Goal: Contribute content: Contribute content

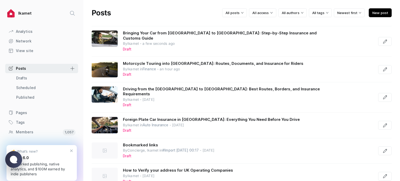
click at [373, 14] on span "New post" at bounding box center [380, 12] width 23 height 9
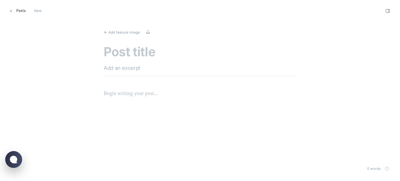
scroll to position [189, 408]
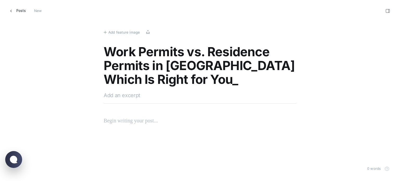
click at [217, 66] on textarea "Work Permits vs. Residence Permits in [GEOGRAPHIC_DATA] Which Is Right for You_" at bounding box center [200, 66] width 193 height 42
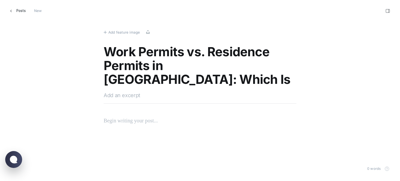
type textarea "Work Permits vs. Residence Permits in [GEOGRAPHIC_DATA]: Which Is Right for You?"
click at [132, 98] on textarea at bounding box center [200, 95] width 193 height 8
paste textarea "Discover if a [DEMOGRAPHIC_DATA] residence permit or work permit suits your nee…"
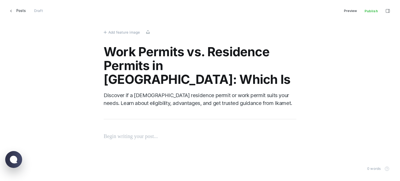
scroll to position [189, 408]
type textarea "Discover if a [DEMOGRAPHIC_DATA] residence permit or work permit suits your nee…"
click at [115, 127] on p at bounding box center [200, 128] width 193 height 8
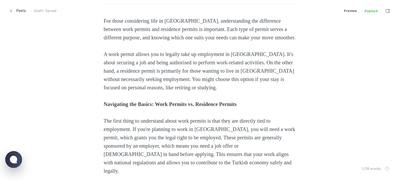
scroll to position [130, 0]
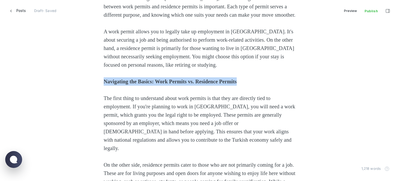
drag, startPoint x: 267, startPoint y: 85, endPoint x: 93, endPoint y: 81, distance: 173.9
click at [240, 70] on button "Heading 2" at bounding box center [244, 71] width 9 height 8
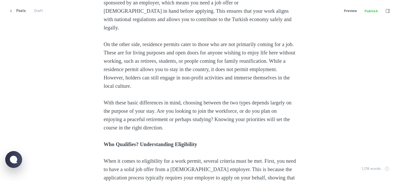
scroll to position [312, 0]
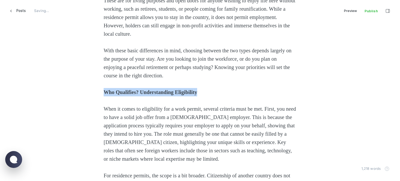
drag, startPoint x: 213, startPoint y: 87, endPoint x: 146, endPoint y: 79, distance: 68.3
click at [202, 72] on icon "Heading 2" at bounding box center [201, 73] width 4 height 4
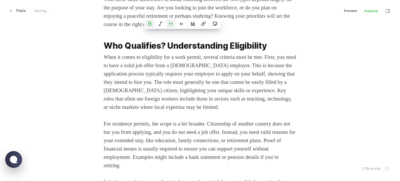
scroll to position [364, 0]
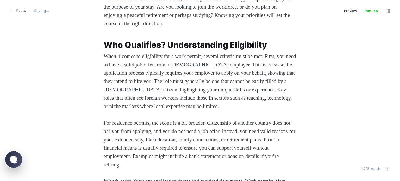
click at [132, 120] on span "For residence permits, the scope is a bit broader. Citizenship of another count…" at bounding box center [200, 143] width 193 height 47
click at [104, 53] on span "When it comes to eligibility for a work permit, several criteria must be met. F…" at bounding box center [201, 81] width 194 height 56
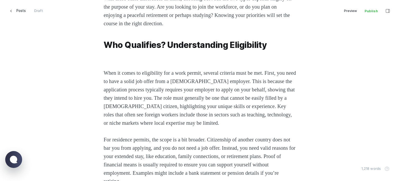
click at [104, 52] on p at bounding box center [200, 56] width 193 height 8
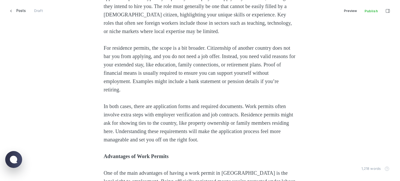
scroll to position [469, 0]
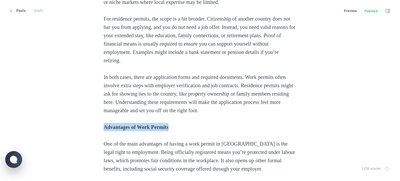
drag, startPoint x: 185, startPoint y: 119, endPoint x: 85, endPoint y: 122, distance: 99.8
click at [85, 122] on div "For those considering life in [GEOGRAPHIC_DATA], understanding the difference b…" at bounding box center [200, 177] width 352 height 1042
click at [162, 109] on button "Heading 2" at bounding box center [159, 108] width 9 height 8
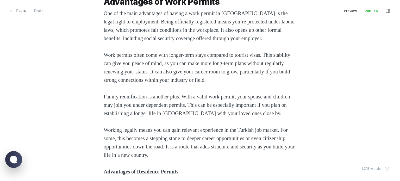
scroll to position [651, 0]
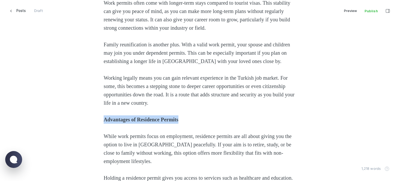
drag, startPoint x: 192, startPoint y: 111, endPoint x: 95, endPoint y: 112, distance: 97.1
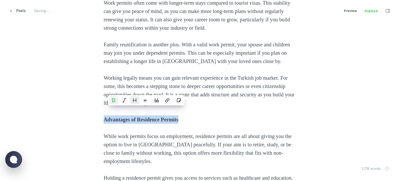
click at [135, 100] on icon "Heading 2" at bounding box center [135, 100] width 4 height 4
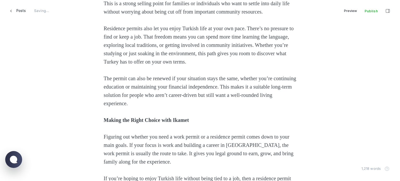
scroll to position [859, 0]
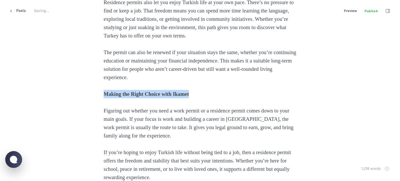
drag, startPoint x: 219, startPoint y: 94, endPoint x: 66, endPoint y: 96, distance: 153.1
click at [178, 84] on icon "Heading 2" at bounding box center [179, 82] width 3 height 3
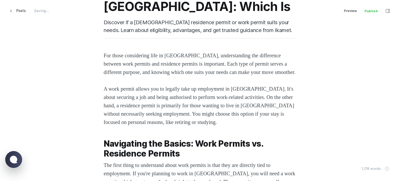
scroll to position [0, 0]
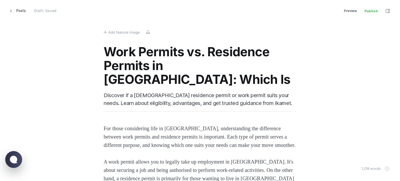
click at [119, 30] on span "Add feature image" at bounding box center [123, 32] width 31 height 6
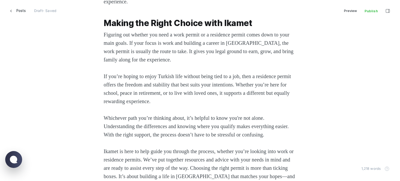
scroll to position [1169, 0]
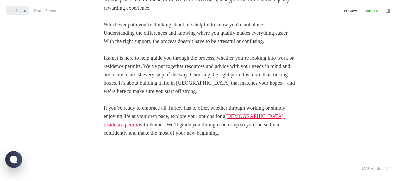
click at [16, 9] on link "Posts" at bounding box center [17, 10] width 23 height 9
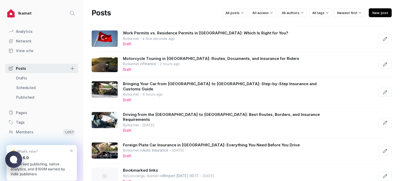
click at [383, 12] on span "New post" at bounding box center [380, 12] width 23 height 9
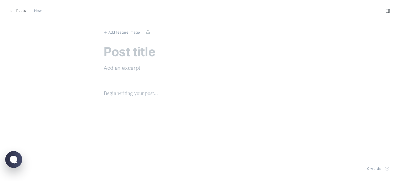
scroll to position [189, 408]
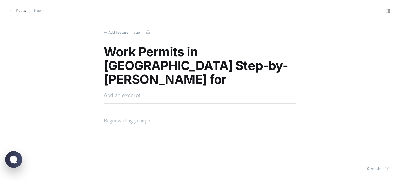
click at [246, 50] on textarea "Work Permits in [GEOGRAPHIC_DATA] Step-by-[PERSON_NAME] for Professionals and E…" at bounding box center [200, 66] width 193 height 42
type textarea "Work Permits in [GEOGRAPHIC_DATA]: Step-by-[PERSON_NAME] for Professionals and …"
click at [119, 96] on textarea at bounding box center [200, 95] width 193 height 8
paste textarea "Navigate Türkiye's work permit process. Discover the benefits of residence perm…"
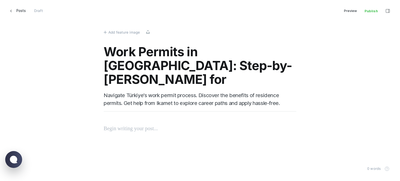
scroll to position [189, 408]
paste textarea "Loremi dol sitamet co a elitseddo eiusmod tempor incid utla etd magnaaliqu, eni…"
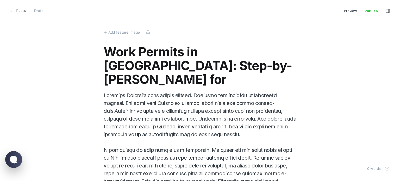
scroll to position [104, 0]
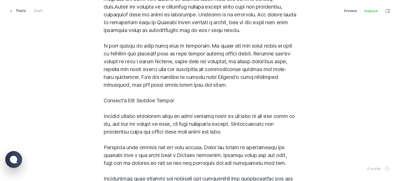
drag, startPoint x: 167, startPoint y: 100, endPoint x: 89, endPoint y: 102, distance: 78.4
drag, startPoint x: 180, startPoint y: 102, endPoint x: 90, endPoint y: 104, distance: 90.1
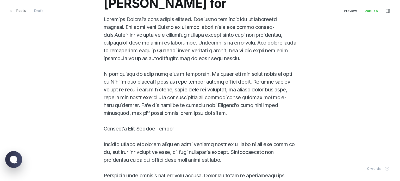
scroll to position [78, 0]
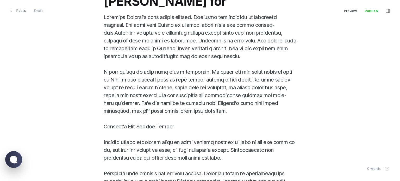
type textarea "Navigate Türkiye's work permit process. Discover the benefits of residence perm…"
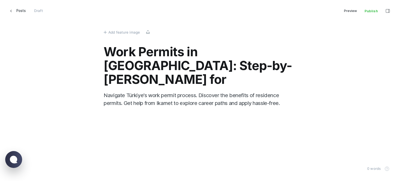
scroll to position [189, 408]
click at [114, 124] on p at bounding box center [200, 128] width 193 height 8
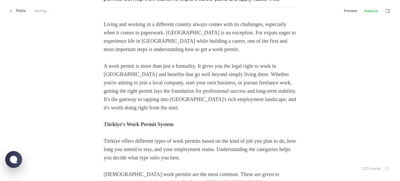
scroll to position [78, 0]
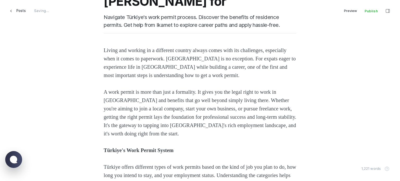
click at [118, 39] on div "Work Permits in [GEOGRAPHIC_DATA]: Step-by-[PERSON_NAME] for Professionals and …" at bounding box center [200, 6] width 193 height 79
click at [110, 49] on span "Living and working in a different country always comes with its challenges, esp…" at bounding box center [200, 62] width 193 height 31
click at [104, 41] on div "Work Permits in [GEOGRAPHIC_DATA]: Step-by-[PERSON_NAME] for Professionals and …" at bounding box center [200, 6] width 193 height 79
click at [104, 52] on span "Living and working in a different country always comes with its challenges, esp…" at bounding box center [200, 62] width 193 height 31
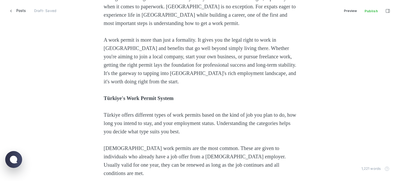
scroll to position [182, 0]
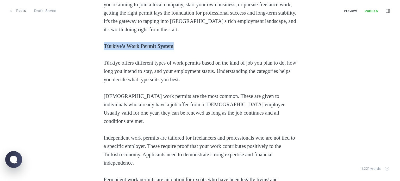
drag, startPoint x: 188, startPoint y: 45, endPoint x: 92, endPoint y: 42, distance: 95.6
drag, startPoint x: 173, startPoint y: 33, endPoint x: 172, endPoint y: 36, distance: 3.0
click at [173, 33] on button "Heading 2" at bounding box center [168, 35] width 9 height 8
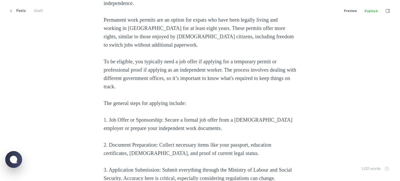
scroll to position [390, 0]
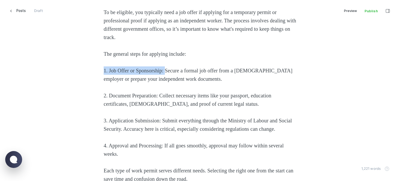
drag, startPoint x: 168, startPoint y: 63, endPoint x: 82, endPoint y: 62, distance: 85.7
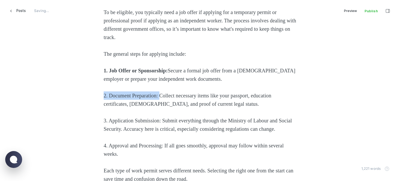
drag, startPoint x: 163, startPoint y: 87, endPoint x: 71, endPoint y: 84, distance: 92.0
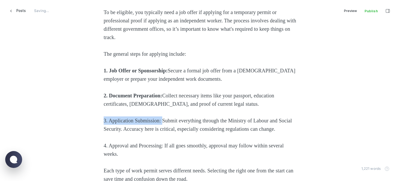
drag, startPoint x: 166, startPoint y: 113, endPoint x: 85, endPoint y: 111, distance: 81.0
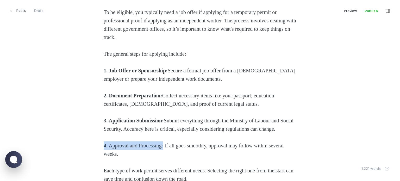
drag, startPoint x: 166, startPoint y: 146, endPoint x: 45, endPoint y: 146, distance: 121.1
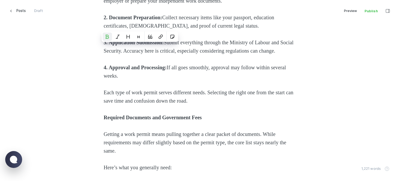
scroll to position [495, 0]
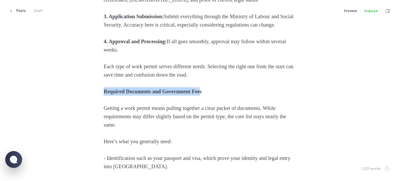
drag, startPoint x: 157, startPoint y: 90, endPoint x: 91, endPoint y: 92, distance: 66.4
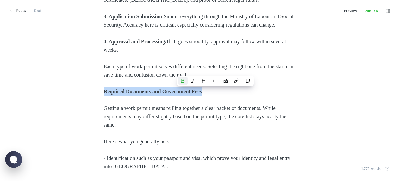
drag, startPoint x: 134, startPoint y: 95, endPoint x: 75, endPoint y: 94, distance: 59.1
drag, startPoint x: 199, startPoint y: 82, endPoint x: 200, endPoint y: 87, distance: 5.0
click at [200, 82] on button "Heading 2" at bounding box center [203, 81] width 9 height 8
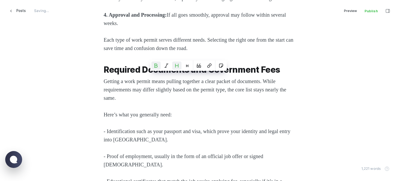
scroll to position [573, 0]
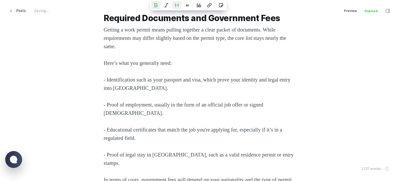
click at [151, 84] on p "- Identification such as your passport and visa, which prove your identity and …" at bounding box center [200, 83] width 193 height 17
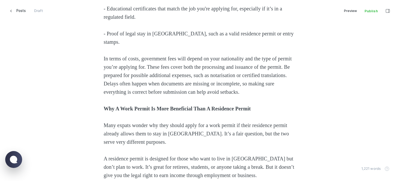
scroll to position [703, 0]
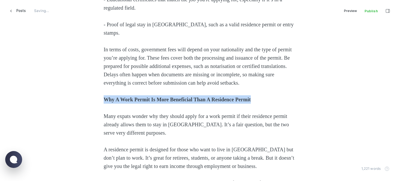
drag, startPoint x: 281, startPoint y: 100, endPoint x: 85, endPoint y: 92, distance: 195.4
click at [85, 92] on div "Living and working in a different country always comes with its challenges, esp…" at bounding box center [200, 53] width 352 height 1265
click at [243, 89] on icon "Heading 2" at bounding box center [244, 88] width 3 height 3
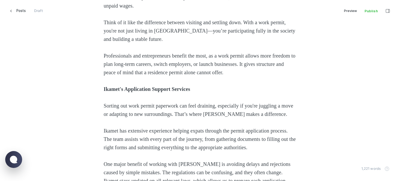
scroll to position [937, 0]
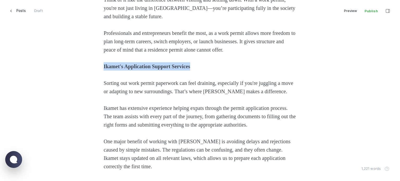
drag, startPoint x: 212, startPoint y: 70, endPoint x: 151, endPoint y: 68, distance: 61.0
click at [192, 57] on icon "Heading 2" at bounding box center [192, 55] width 4 height 4
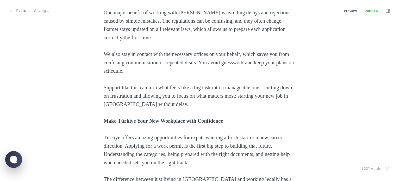
scroll to position [1093, 0]
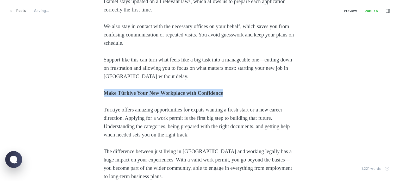
drag, startPoint x: 244, startPoint y: 102, endPoint x: 97, endPoint y: 100, distance: 147.1
click at [228, 91] on icon "Heading 2" at bounding box center [229, 90] width 3 height 3
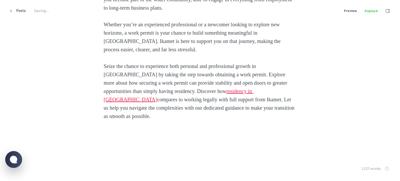
scroll to position [1280, 0]
click at [20, 12] on span "Posts" at bounding box center [20, 10] width 9 height 9
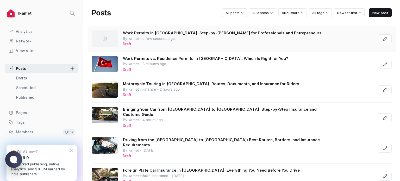
click at [383, 40] on icon "Go to Editor .pen_svg__a{fill:none;stroke:currentColor;stroke-linecap:round;str…" at bounding box center [385, 39] width 4 height 4
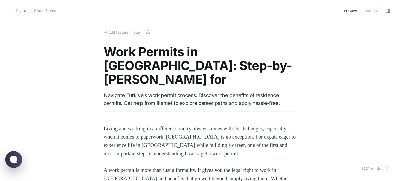
scroll to position [189, 404]
click at [118, 33] on span "Add feature image" at bounding box center [123, 32] width 31 height 6
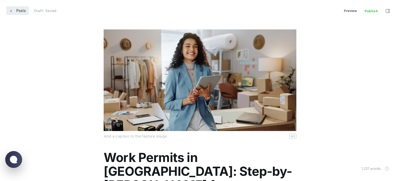
click at [11, 10] on icon at bounding box center [10, 10] width 3 height 3
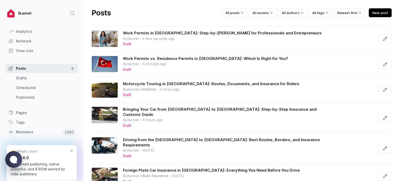
click at [381, 13] on span "New post" at bounding box center [380, 12] width 23 height 9
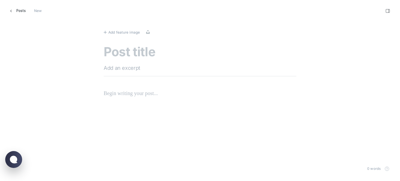
scroll to position [189, 408]
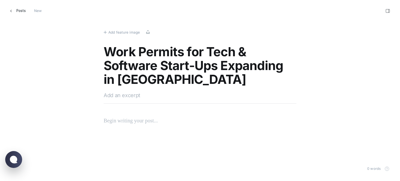
type textarea "Work Permits for Tech & Software Start-Ups Expanding in [GEOGRAPHIC_DATA]"
click at [120, 98] on textarea at bounding box center [200, 95] width 193 height 8
paste textarea "Discover key steps for obtaining a [DEMOGRAPHIC_DATA] residence permit to ensur…"
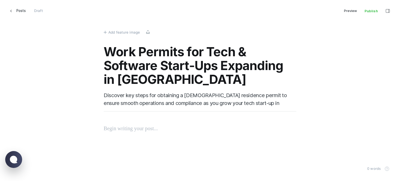
scroll to position [189, 408]
type textarea "Discover key steps for obtaining a [DEMOGRAPHIC_DATA] residence permit to ensur…"
click at [119, 30] on span "Add feature image" at bounding box center [123, 32] width 31 height 6
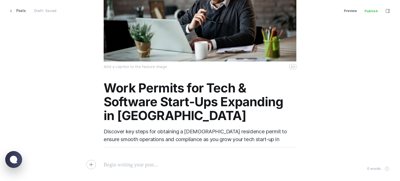
scroll to position [128, 0]
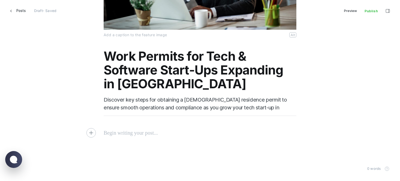
click at [117, 134] on p at bounding box center [200, 133] width 193 height 8
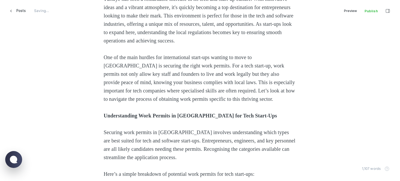
scroll to position [306, 0]
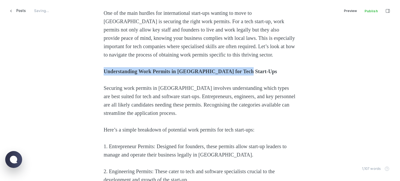
drag, startPoint x: 270, startPoint y: 80, endPoint x: 95, endPoint y: 78, distance: 175.2
click at [242, 71] on button "Heading 2" at bounding box center [244, 69] width 9 height 8
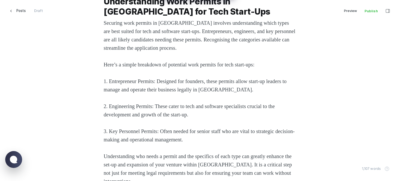
scroll to position [384, 0]
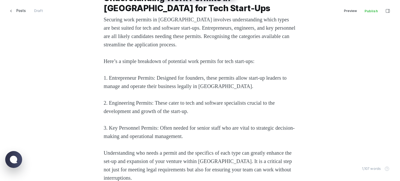
drag, startPoint x: 141, startPoint y: 104, endPoint x: 150, endPoint y: 96, distance: 12.9
drag, startPoint x: 161, startPoint y: 87, endPoint x: 51, endPoint y: 92, distance: 109.9
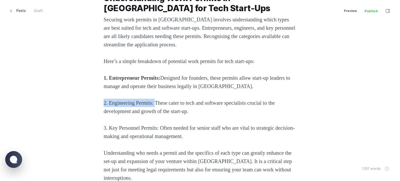
drag, startPoint x: 159, startPoint y: 110, endPoint x: 33, endPoint y: 111, distance: 126.8
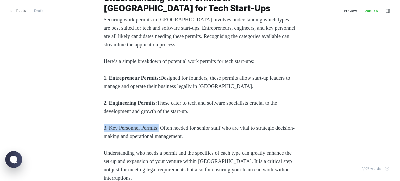
drag, startPoint x: 162, startPoint y: 138, endPoint x: 84, endPoint y: 134, distance: 77.9
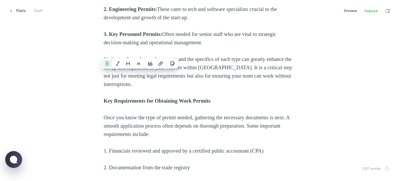
scroll to position [514, 0]
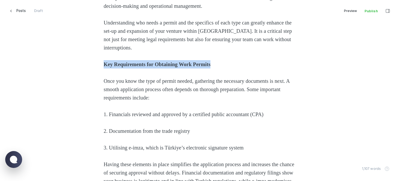
drag, startPoint x: 236, startPoint y: 75, endPoint x: 94, endPoint y: 70, distance: 141.5
click at [206, 61] on button "Heading 2" at bounding box center [209, 62] width 9 height 8
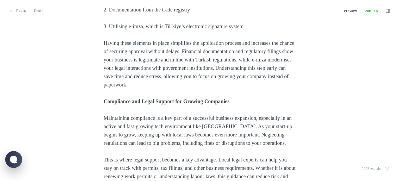
scroll to position [645, 0]
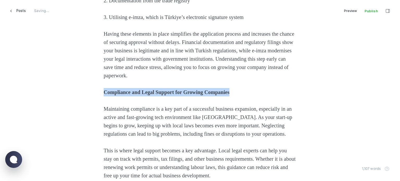
drag, startPoint x: 259, startPoint y: 98, endPoint x: 92, endPoint y: 100, distance: 166.6
click at [92, 100] on div "Türkiye has seen a remarkable increase in its tech and start-up culture. With i…" at bounding box center [200, 183] width 352 height 1142
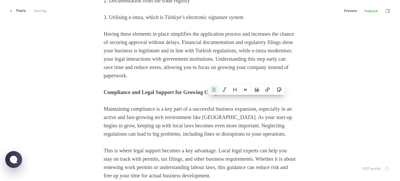
click at [238, 95] on div "Türkiye has seen a remarkable increase in its tech and start-up culture. With i…" at bounding box center [200, 183] width 193 height 1142
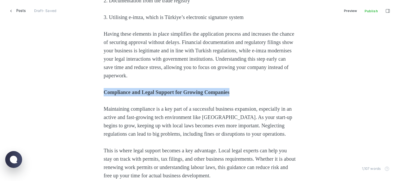
drag, startPoint x: 254, startPoint y: 98, endPoint x: 79, endPoint y: 101, distance: 174.7
click at [79, 101] on div "Türkiye has seen a remarkable increase in its tech and start-up culture. With i…" at bounding box center [200, 183] width 352 height 1142
click at [237, 92] on button "Heading 2" at bounding box center [235, 89] width 9 height 8
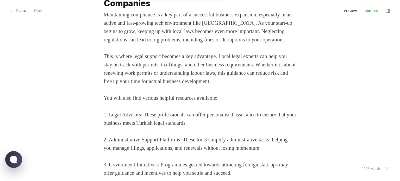
scroll to position [775, 0]
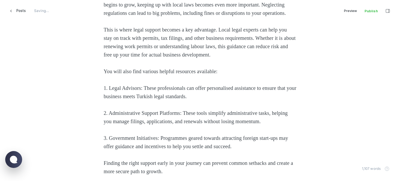
click at [141, 99] on span "1. Legal Advisors: These professionals can offer personalised assistance to ens…" at bounding box center [201, 92] width 194 height 14
drag, startPoint x: 143, startPoint y: 104, endPoint x: 91, endPoint y: 105, distance: 51.8
click at [91, 105] on div "Türkiye has seen a remarkable increase in its tech and start-up culture. With i…" at bounding box center [200, 58] width 352 height 1152
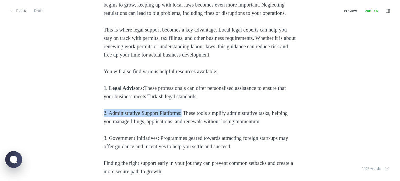
drag, startPoint x: 163, startPoint y: 130, endPoint x: 93, endPoint y: 129, distance: 70.8
click at [93, 129] on div "Türkiye has seen a remarkable increase in its tech and start-up culture. With i…" at bounding box center [200, 58] width 352 height 1152
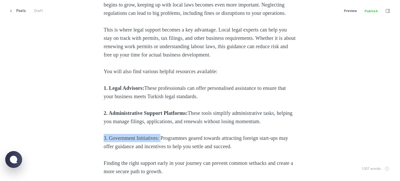
drag, startPoint x: 163, startPoint y: 162, endPoint x: 75, endPoint y: 163, distance: 88.3
click at [75, 163] on div "Türkiye has seen a remarkable increase in its tech and start-up culture. With i…" at bounding box center [200, 58] width 352 height 1152
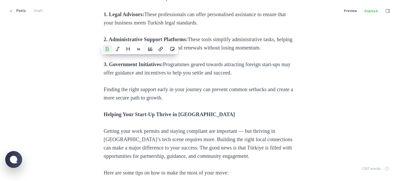
scroll to position [879, 0]
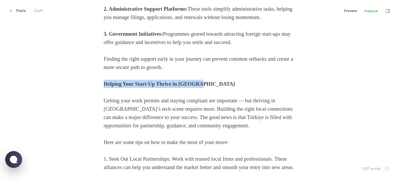
drag, startPoint x: 223, startPoint y: 110, endPoint x: 86, endPoint y: 105, distance: 137.3
click at [187, 98] on icon "Heading 2" at bounding box center [188, 97] width 3 height 3
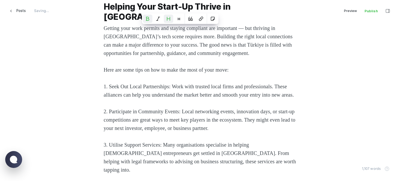
scroll to position [983, 0]
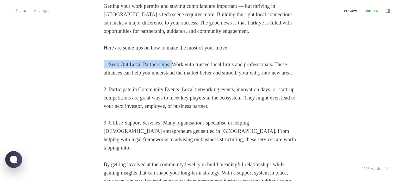
drag, startPoint x: 175, startPoint y: 80, endPoint x: 151, endPoint y: 104, distance: 33.5
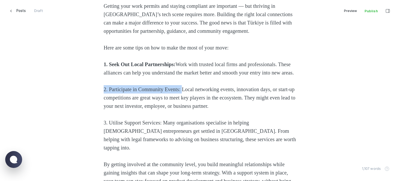
drag, startPoint x: 187, startPoint y: 112, endPoint x: 72, endPoint y: 112, distance: 115.1
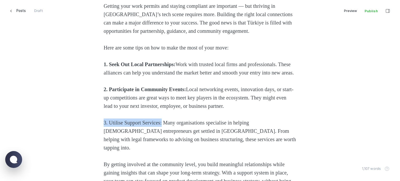
drag, startPoint x: 153, startPoint y: 145, endPoint x: 51, endPoint y: 142, distance: 101.6
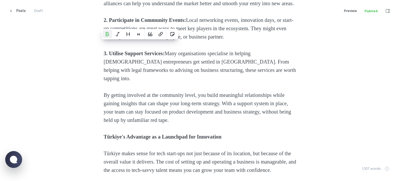
scroll to position [1087, 0]
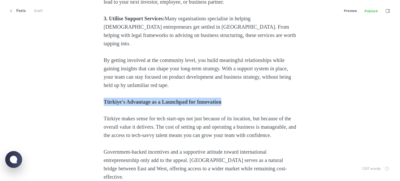
drag, startPoint x: 247, startPoint y: 117, endPoint x: 57, endPoint y: 115, distance: 189.5
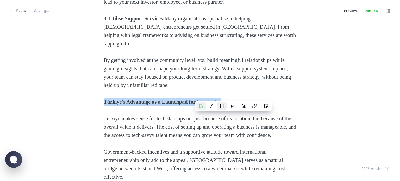
click at [222, 107] on icon "Heading 2" at bounding box center [222, 106] width 4 height 4
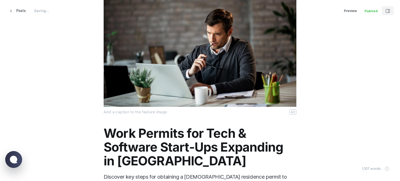
scroll to position [40, 0]
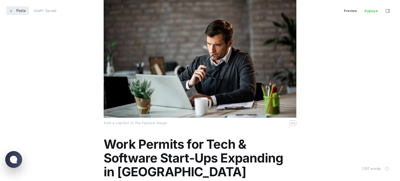
click at [15, 11] on link "Posts" at bounding box center [17, 10] width 23 height 9
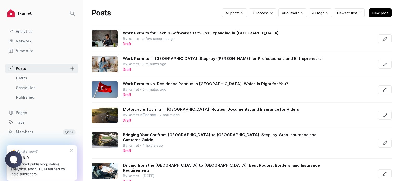
click at [379, 14] on span "New post" at bounding box center [380, 12] width 23 height 9
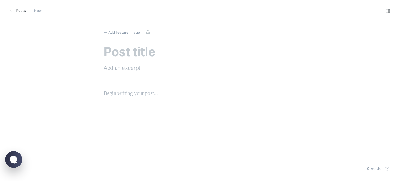
scroll to position [189, 408]
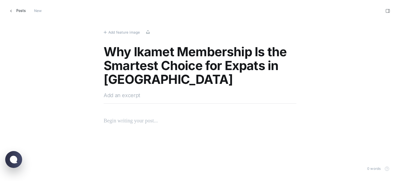
type textarea "Why Ikamet Membership Is the Smartest Choice for Expats in [GEOGRAPHIC_DATA]"
click at [140, 102] on div at bounding box center [200, 97] width 193 height 12
click at [129, 96] on textarea at bounding box center [200, 95] width 193 height 8
paste textarea "Discover how to apply for a residence permit in [DEMOGRAPHIC_DATA] with Ikamet …"
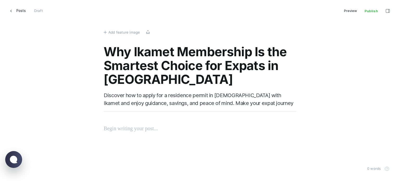
scroll to position [189, 408]
type textarea "Discover how to apply for a residence permit in [DEMOGRAPHIC_DATA] with Ikamet …"
click at [136, 124] on p at bounding box center [200, 128] width 193 height 8
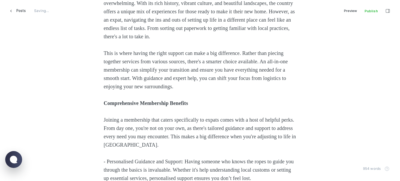
scroll to position [147, 0]
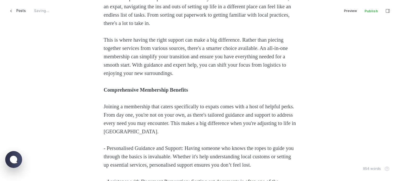
click at [144, 90] on strong "Comprehensive Membership Benefits" at bounding box center [146, 90] width 84 height 6
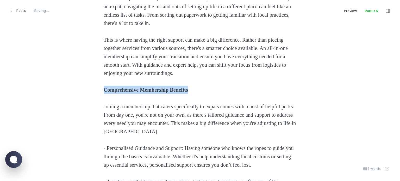
drag, startPoint x: 222, startPoint y: 89, endPoint x: 50, endPoint y: 90, distance: 171.8
drag, startPoint x: 188, startPoint y: 79, endPoint x: 165, endPoint y: 106, distance: 35.5
click at [188, 79] on icon "Heading 2" at bounding box center [189, 78] width 3 height 3
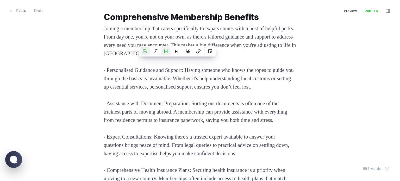
scroll to position [225, 0]
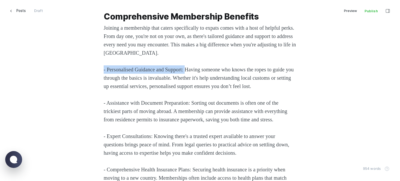
drag, startPoint x: 191, startPoint y: 68, endPoint x: 79, endPoint y: 71, distance: 111.7
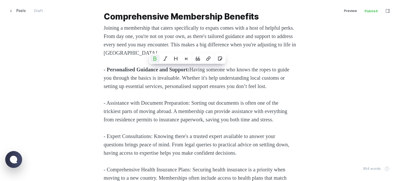
click at [187, 109] on span "- Assistance with Document Preparation: Sorting out documents is often one of t…" at bounding box center [196, 111] width 185 height 22
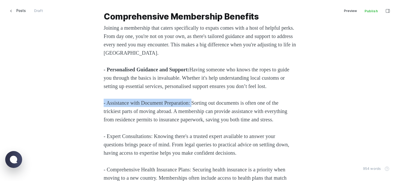
drag, startPoint x: 197, startPoint y: 111, endPoint x: 70, endPoint y: 112, distance: 127.3
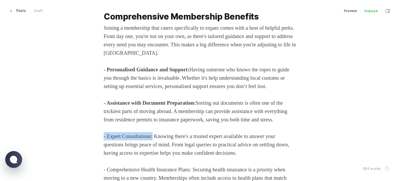
drag, startPoint x: 144, startPoint y: 154, endPoint x: 52, endPoint y: 154, distance: 91.9
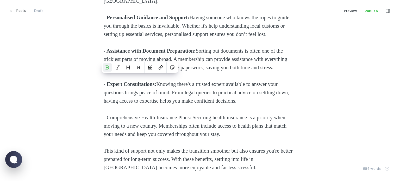
scroll to position [355, 0]
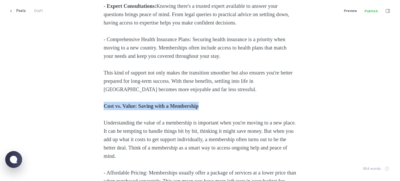
drag, startPoint x: 103, startPoint y: 120, endPoint x: 68, endPoint y: 122, distance: 34.9
click at [198, 113] on icon "Heading 2" at bounding box center [199, 111] width 3 height 3
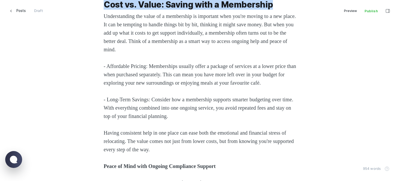
scroll to position [485, 0]
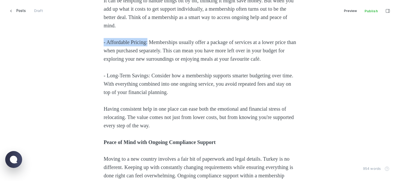
drag, startPoint x: 149, startPoint y: 58, endPoint x: 90, endPoint y: 58, distance: 59.9
click at [90, 58] on div "Considering a move to [GEOGRAPHIC_DATA] can be both exciting and a tad overwhel…" at bounding box center [200, 80] width 352 height 882
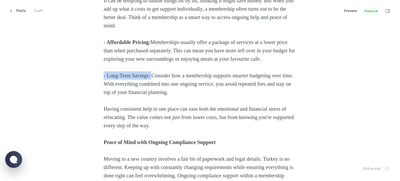
drag, startPoint x: 153, startPoint y: 100, endPoint x: 60, endPoint y: 100, distance: 93.2
click at [60, 100] on div "Considering a move to [GEOGRAPHIC_DATA] can be both exciting and a tad overwhel…" at bounding box center [200, 80] width 352 height 882
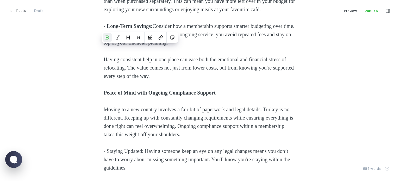
scroll to position [537, 0]
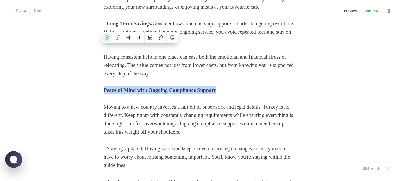
drag, startPoint x: 224, startPoint y: 116, endPoint x: 79, endPoint y: 116, distance: 144.7
click at [79, 116] on div "Considering a move to [GEOGRAPHIC_DATA] can be both exciting and a tad overwhel…" at bounding box center [200, 28] width 352 height 882
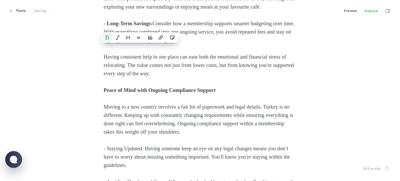
click at [215, 76] on span "Having consistent help in one place can ease both the emotional and financial s…" at bounding box center [199, 65] width 191 height 22
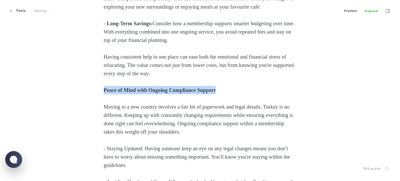
drag, startPoint x: 146, startPoint y: 114, endPoint x: 62, endPoint y: 115, distance: 83.6
click at [62, 115] on div "Considering a move to [GEOGRAPHIC_DATA] can be both exciting and a tad overwhel…" at bounding box center [200, 28] width 352 height 882
click at [220, 105] on icon "Heading 2" at bounding box center [221, 104] width 4 height 4
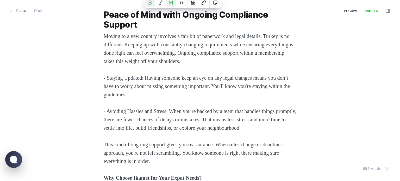
scroll to position [641, 0]
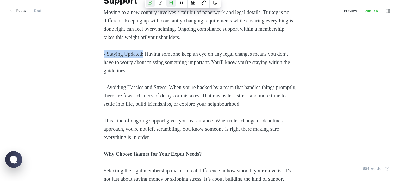
drag, startPoint x: 145, startPoint y: 77, endPoint x: 84, endPoint y: 80, distance: 61.0
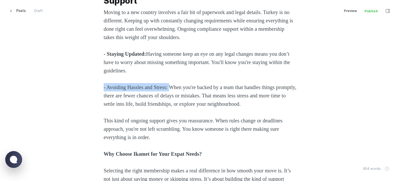
drag, startPoint x: 174, startPoint y: 111, endPoint x: 79, endPoint y: 116, distance: 94.9
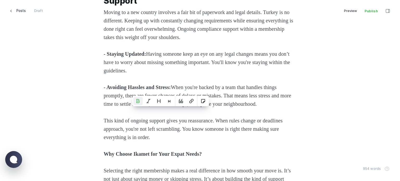
click at [181, 140] on span "This kind of ongoing support gives you reassurance. When rules change or deadli…" at bounding box center [194, 129] width 180 height 22
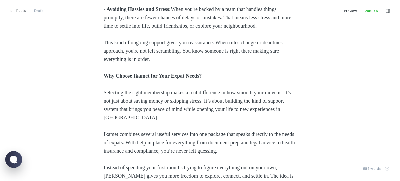
scroll to position [720, 0]
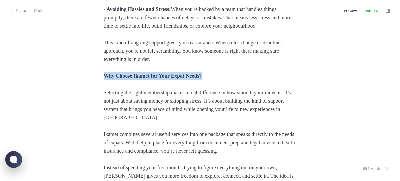
drag, startPoint x: 144, startPoint y: 103, endPoint x: 73, endPoint y: 103, distance: 71.6
click at [199, 99] on icon "Heading 2" at bounding box center [200, 98] width 4 height 4
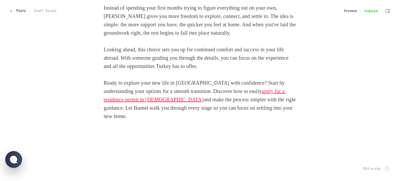
scroll to position [912, 0]
click at [21, 10] on span "Posts" at bounding box center [20, 10] width 9 height 9
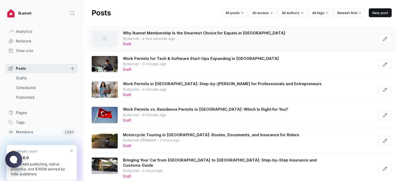
click at [383, 39] on icon "Go to Editor .pen_svg__a{fill:none;stroke:currentColor;stroke-linecap:round;str…" at bounding box center [385, 39] width 4 height 4
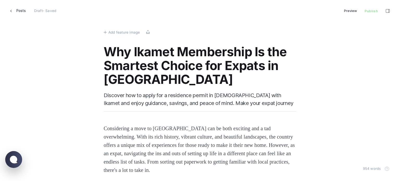
scroll to position [189, 404]
click at [116, 32] on span "Add feature image" at bounding box center [123, 32] width 31 height 6
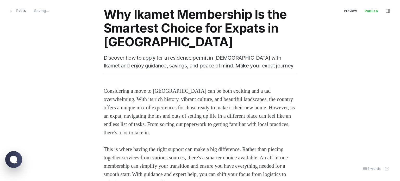
scroll to position [0, 0]
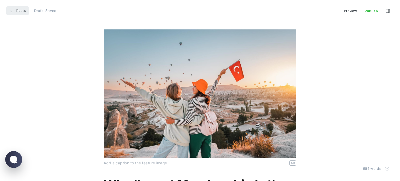
click at [22, 10] on span "Posts" at bounding box center [20, 10] width 9 height 9
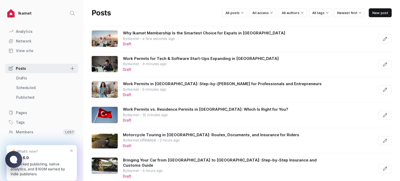
click at [381, 7] on div "Posts All posts All access All authors All tags Newest first New post" at bounding box center [241, 13] width 317 height 26
click at [369, 14] on span "New post" at bounding box center [380, 12] width 23 height 9
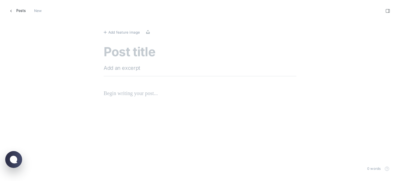
scroll to position [189, 408]
paste textarea "Starter vs. Essential vs. Premier_ Which Ikamet Membership Is Right for You_"
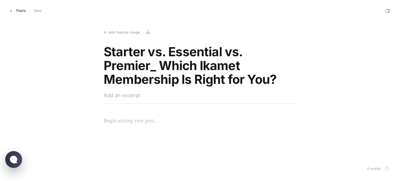
click at [294, 54] on textarea "Starter vs. Essential vs. Premier_ Which Ikamet Membership Is Right for You?" at bounding box center [200, 66] width 193 height 42
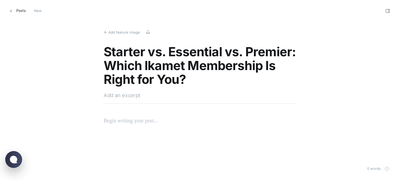
type textarea "Starter vs. Essential vs. Premier: Which Ikamet Membership Is Right for You?"
click at [128, 94] on textarea at bounding box center [200, 95] width 193 height 8
paste textarea "Unlock the best way to apply for a residence permit in [DEMOGRAPHIC_DATA] with …"
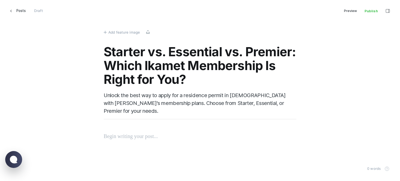
scroll to position [189, 408]
click at [105, 94] on textarea "Unlock the best way to apply for a residence permit in [DEMOGRAPHIC_DATA] with …" at bounding box center [200, 99] width 193 height 16
type textarea "Unlock the best way to apply for a residence permit in [DEMOGRAPHIC_DATA] with …"
click at [119, 124] on p at bounding box center [200, 128] width 193 height 8
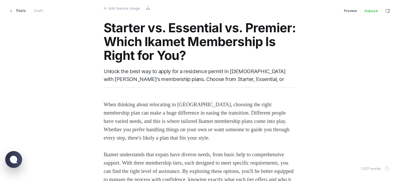
scroll to position [0, 0]
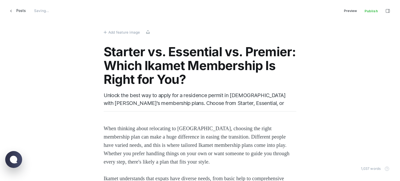
click at [130, 128] on span "When thinking about relocating to [GEOGRAPHIC_DATA], choosing the right members…" at bounding box center [197, 144] width 187 height 39
click at [111, 121] on div "Starter vs. Essential vs. Premier: Which Ikamet Membership Is Right for You? Un…" at bounding box center [200, 84] width 193 height 79
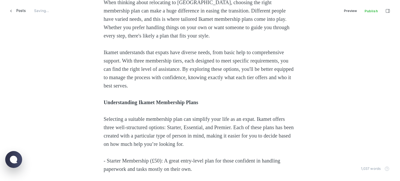
scroll to position [182, 0]
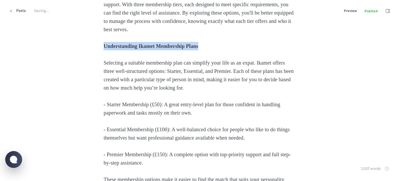
drag, startPoint x: 106, startPoint y: 42, endPoint x: 90, endPoint y: 42, distance: 15.9
click at [196, 34] on button "Heading 2" at bounding box center [198, 35] width 9 height 8
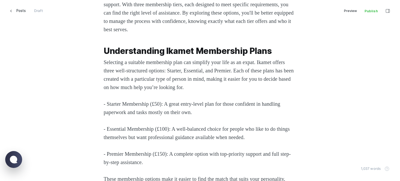
drag, startPoint x: 170, startPoint y: 102, endPoint x: 78, endPoint y: 113, distance: 92.5
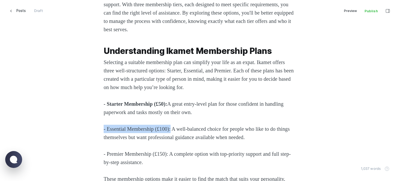
drag, startPoint x: 169, startPoint y: 130, endPoint x: 64, endPoint y: 130, distance: 105.2
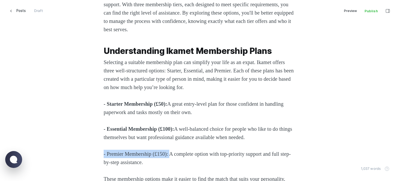
drag, startPoint x: 175, startPoint y: 153, endPoint x: 101, endPoint y: 156, distance: 73.5
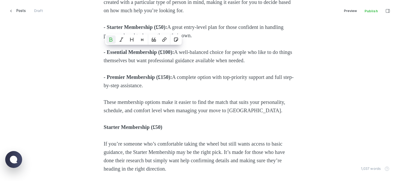
scroll to position [286, 0]
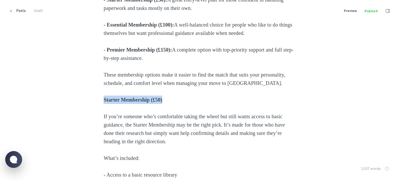
drag, startPoint x: 180, startPoint y: 101, endPoint x: 60, endPoint y: 100, distance: 119.8
click at [141, 90] on button "Heading 2" at bounding box center [144, 89] width 9 height 8
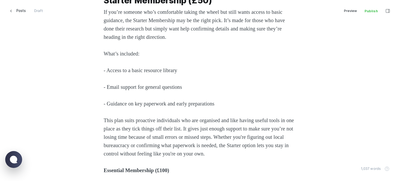
scroll to position [469, 0]
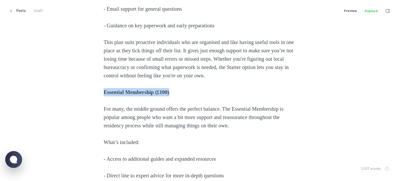
drag, startPoint x: 148, startPoint y: 93, endPoint x: 84, endPoint y: 93, distance: 64.0
click at [169, 83] on icon "Heading 2" at bounding box center [169, 81] width 4 height 4
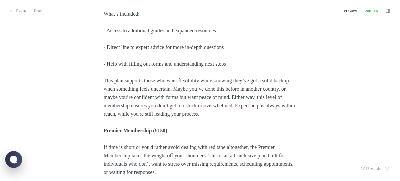
scroll to position [599, 0]
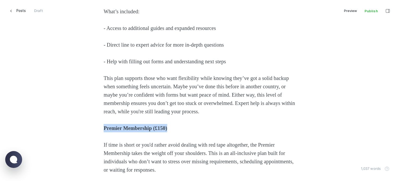
drag, startPoint x: 183, startPoint y: 134, endPoint x: 52, endPoint y: 133, distance: 131.7
click at [52, 133] on div "When thinking about relocating to [GEOGRAPHIC_DATA], choosing the right members…" at bounding box center [200, 91] width 352 height 1132
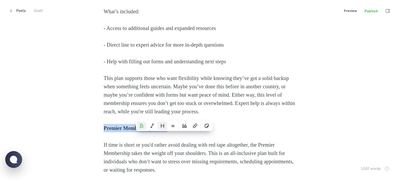
click at [161, 125] on icon "Heading 2" at bounding box center [162, 126] width 4 height 4
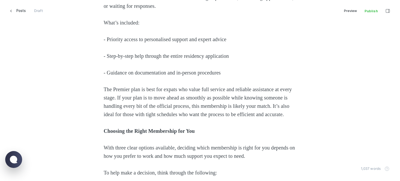
scroll to position [807, 0]
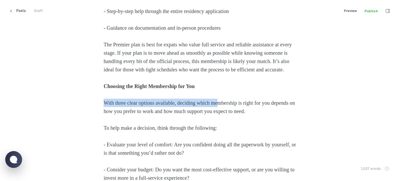
drag, startPoint x: 148, startPoint y: 105, endPoint x: 61, endPoint y: 107, distance: 87.2
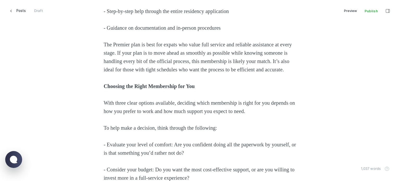
click at [177, 90] on p "Choosing the Right Membership for You" at bounding box center [200, 86] width 193 height 8
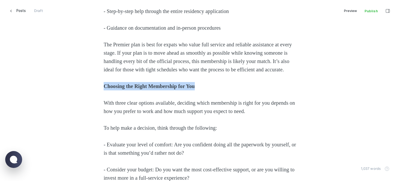
drag, startPoint x: 211, startPoint y: 103, endPoint x: 61, endPoint y: 102, distance: 150.0
click at [199, 91] on button "Heading 2" at bounding box center [196, 92] width 9 height 8
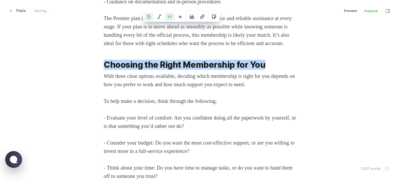
scroll to position [885, 0]
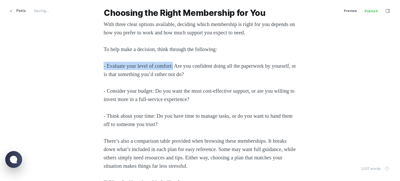
drag, startPoint x: 176, startPoint y: 82, endPoint x: 59, endPoint y: 84, distance: 117.4
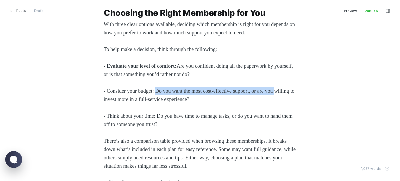
drag, startPoint x: 157, startPoint y: 106, endPoint x: 0, endPoint y: 112, distance: 157.1
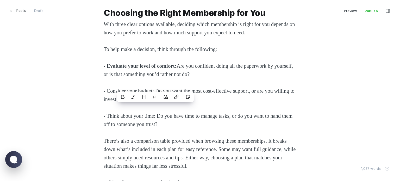
click at [153, 102] on span "- Consider your budget: Do you want the most cost-effective support, or are you…" at bounding box center [200, 95] width 192 height 14
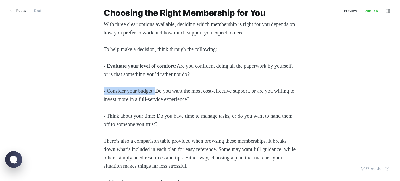
drag, startPoint x: 158, startPoint y: 108, endPoint x: 56, endPoint y: 111, distance: 101.3
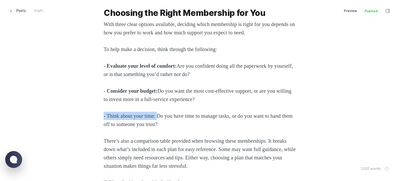
drag, startPoint x: 138, startPoint y: 132, endPoint x: 45, endPoint y: 131, distance: 93.2
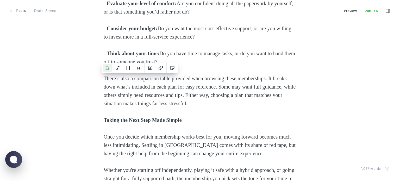
scroll to position [963, 0]
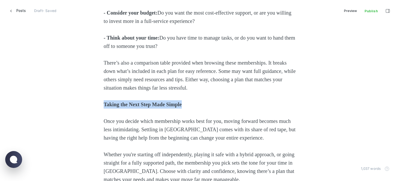
drag, startPoint x: 196, startPoint y: 119, endPoint x: 94, endPoint y: 121, distance: 101.5
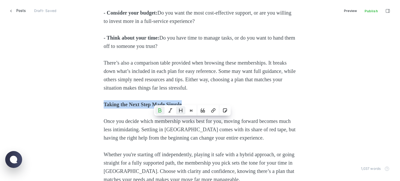
click at [176, 109] on button "Heading 2" at bounding box center [180, 110] width 9 height 8
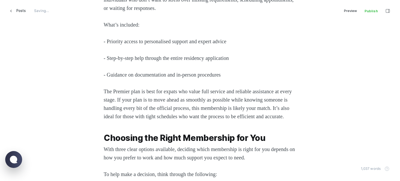
scroll to position [755, 0]
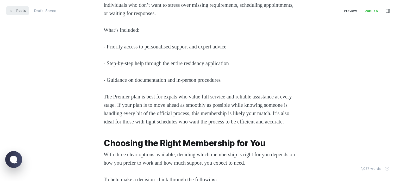
click at [23, 10] on span "Posts" at bounding box center [20, 10] width 9 height 9
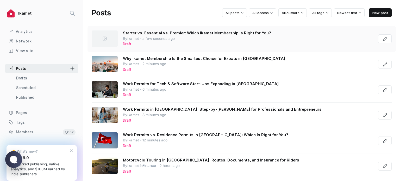
click at [383, 38] on icon "Go to Editor .pen_svg__a{fill:none;stroke:currentColor;stroke-linecap:round;str…" at bounding box center [385, 39] width 4 height 4
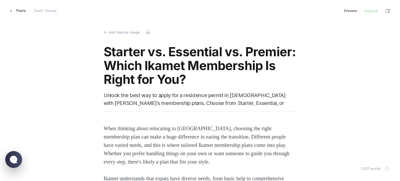
scroll to position [189, 404]
click at [110, 31] on span "Add feature image" at bounding box center [123, 32] width 31 height 6
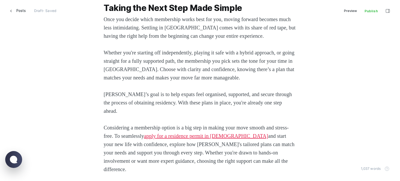
scroll to position [1205, 0]
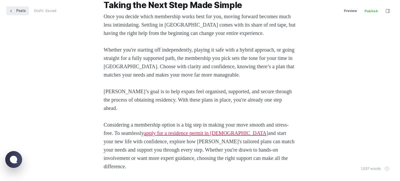
click at [20, 12] on span "Posts" at bounding box center [20, 10] width 9 height 9
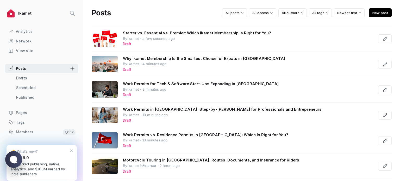
click at [375, 13] on span "New post" at bounding box center [380, 12] width 23 height 9
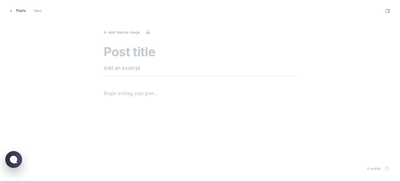
scroll to position [189, 408]
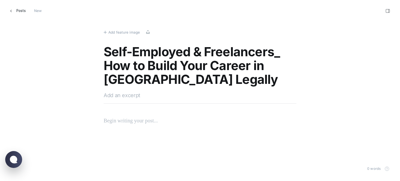
click at [281, 52] on textarea "Self-Employed & Freelancers_ How to Build Your Career in [GEOGRAPHIC_DATA] Lega…" at bounding box center [200, 66] width 193 height 42
type textarea "Self-Employed & Freelancers: How to Build Your Career in [GEOGRAPHIC_DATA] Lega…"
click at [119, 95] on textarea at bounding box center [200, 95] width 193 height 8
paste textarea "Discover the benefits of a Turkish residence permit for freelancers and self-em…"
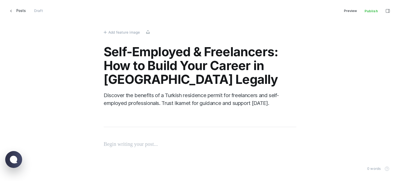
click at [124, 97] on textarea "Discover the benefits of a Turkish residence permit for freelancers and self-em…" at bounding box center [200, 106] width 193 height 31
click at [112, 118] on textarea "Discover the benefits of a Turkish residence permit for freelancers and self-em…" at bounding box center [200, 106] width 193 height 31
type textarea "Discover the benefits of a Turkish residence permit for freelancers and self-em…"
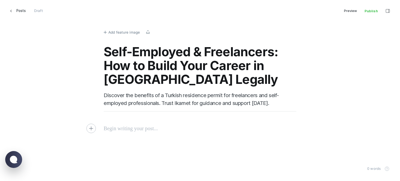
click at [115, 31] on span "Add feature image" at bounding box center [123, 32] width 31 height 6
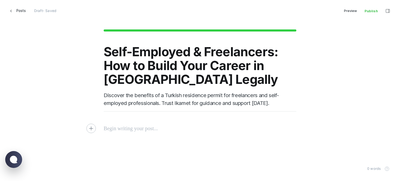
click at [141, 127] on p at bounding box center [200, 128] width 193 height 8
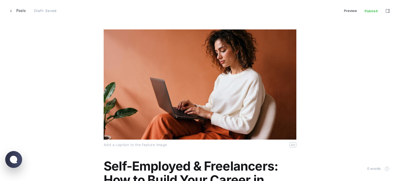
scroll to position [2, 6]
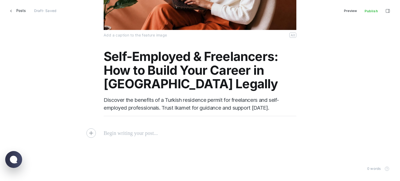
click at [124, 133] on p at bounding box center [200, 133] width 193 height 8
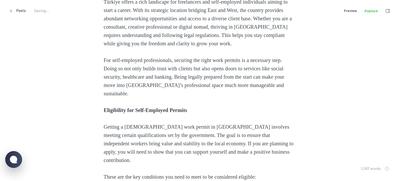
scroll to position [260, 0]
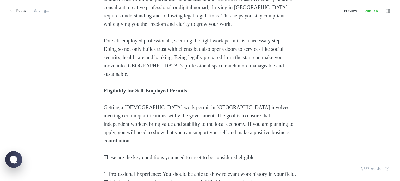
drag, startPoint x: 167, startPoint y: 98, endPoint x: 108, endPoint y: 98, distance: 59.1
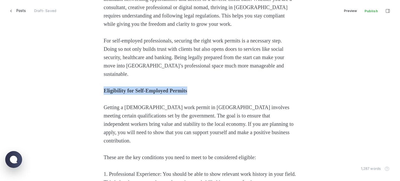
drag, startPoint x: 213, startPoint y: 101, endPoint x: 85, endPoint y: 94, distance: 128.2
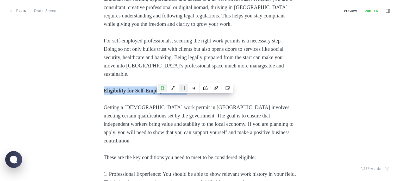
click at [180, 87] on button "Heading 2" at bounding box center [183, 88] width 9 height 8
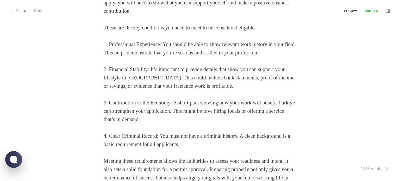
scroll to position [390, 0]
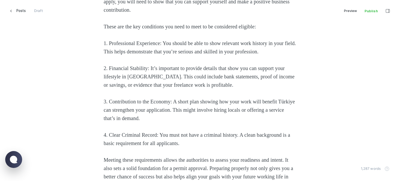
click at [154, 88] on span "2. Financial Stability: It’s important to provide details that show you can sup…" at bounding box center [200, 76] width 192 height 22
drag, startPoint x: 165, startPoint y: 49, endPoint x: 67, endPoint y: 51, distance: 97.9
click at [153, 83] on span "2. Financial Stability: It’s important to provide details that show you can sup…" at bounding box center [200, 76] width 192 height 22
drag, startPoint x: 151, startPoint y: 84, endPoint x: 96, endPoint y: 99, distance: 57.5
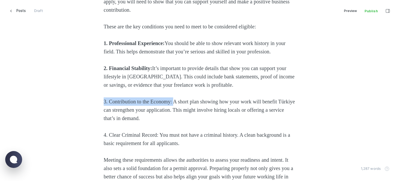
drag, startPoint x: 178, startPoint y: 117, endPoint x: 48, endPoint y: 118, distance: 129.1
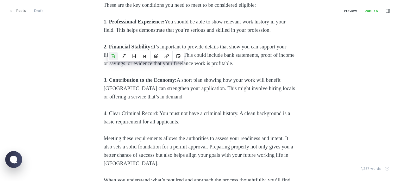
scroll to position [443, 0]
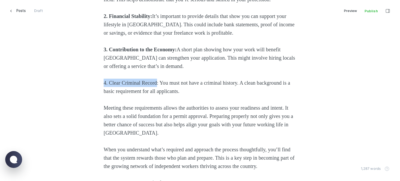
drag, startPoint x: 159, startPoint y: 100, endPoint x: 58, endPoint y: 101, distance: 101.3
drag, startPoint x: 161, startPoint y: 101, endPoint x: 77, endPoint y: 102, distance: 84.4
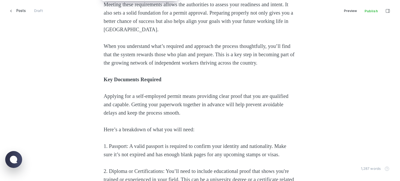
scroll to position [547, 0]
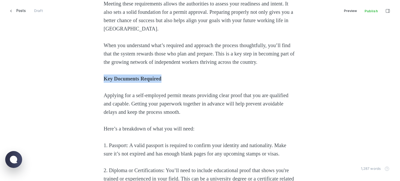
drag, startPoint x: 144, startPoint y: 105, endPoint x: 53, endPoint y: 99, distance: 90.6
click at [155, 91] on icon "Heading 2" at bounding box center [154, 93] width 4 height 4
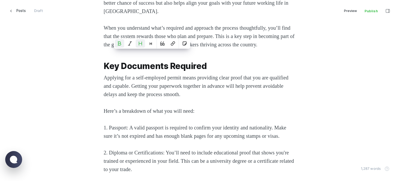
scroll to position [599, 0]
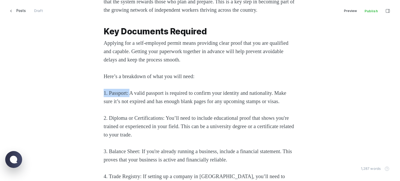
drag, startPoint x: 93, startPoint y: 117, endPoint x: 85, endPoint y: 121, distance: 8.7
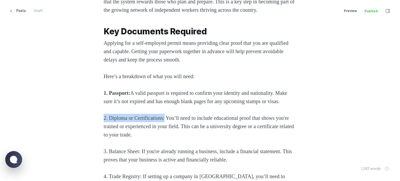
drag, startPoint x: 158, startPoint y: 152, endPoint x: 70, endPoint y: 150, distance: 88.8
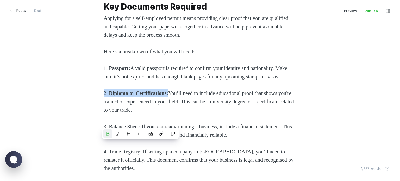
scroll to position [651, 0]
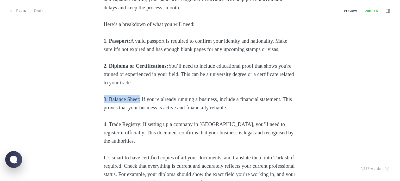
drag, startPoint x: 142, startPoint y: 130, endPoint x: 60, endPoint y: 130, distance: 81.2
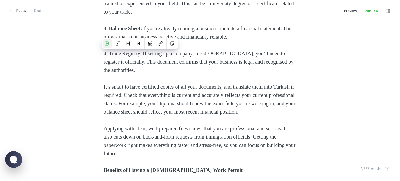
scroll to position [729, 0]
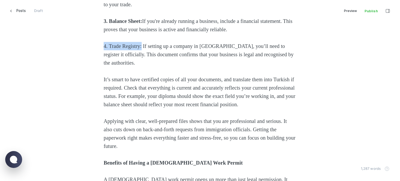
drag, startPoint x: 143, startPoint y: 78, endPoint x: 64, endPoint y: 85, distance: 78.6
click at [46, 80] on div "Türkiye offers a rich landscape for freelancers and self-employed individuals a…" at bounding box center [200, 138] width 352 height 1257
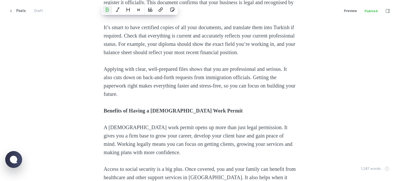
scroll to position [833, 0]
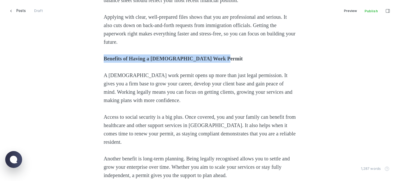
drag, startPoint x: 69, startPoint y: 94, endPoint x: 49, endPoint y: 95, distance: 19.5
click at [49, 95] on div "Türkiye offers a rich landscape for freelancers and self-employed individuals a…" at bounding box center [200, 33] width 352 height 1257
click at [217, 90] on button "Heading 2" at bounding box center [219, 89] width 9 height 8
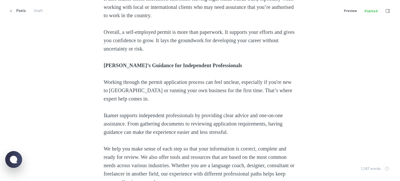
scroll to position [1041, 0]
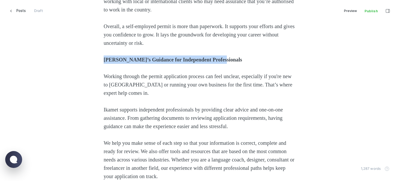
drag, startPoint x: 176, startPoint y: 90, endPoint x: 61, endPoint y: 85, distance: 115.2
click at [223, 80] on icon "Heading 2" at bounding box center [222, 81] width 4 height 4
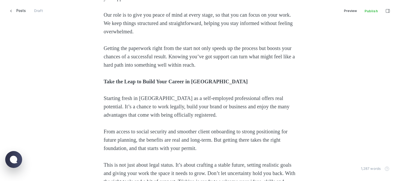
scroll to position [1276, 0]
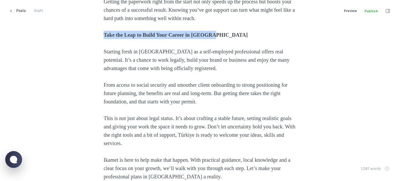
drag, startPoint x: 242, startPoint y: 68, endPoint x: 93, endPoint y: 67, distance: 148.7
click at [202, 56] on icon "Heading 2" at bounding box center [203, 56] width 4 height 4
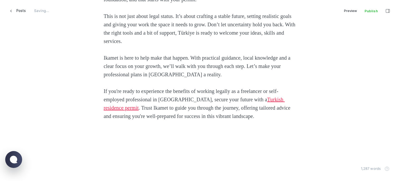
scroll to position [1409, 0]
drag, startPoint x: 20, startPoint y: 13, endPoint x: 0, endPoint y: 166, distance: 154.3
click at [20, 13] on span "Posts" at bounding box center [20, 10] width 9 height 9
